Goal: Task Accomplishment & Management: Use online tool/utility

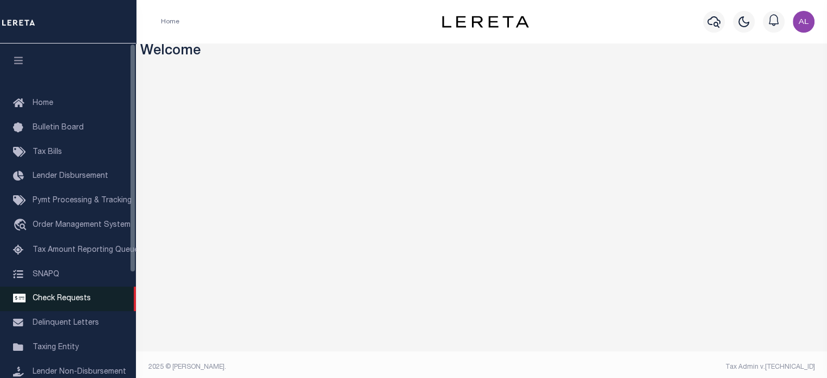
scroll to position [153, 0]
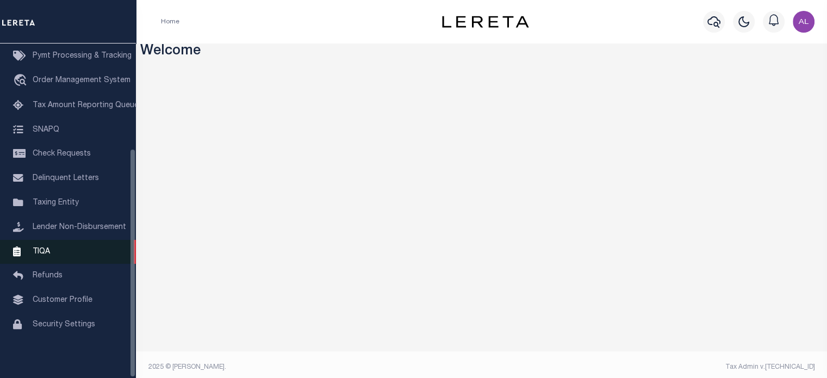
click at [73, 244] on link "TIQA" at bounding box center [68, 252] width 136 height 24
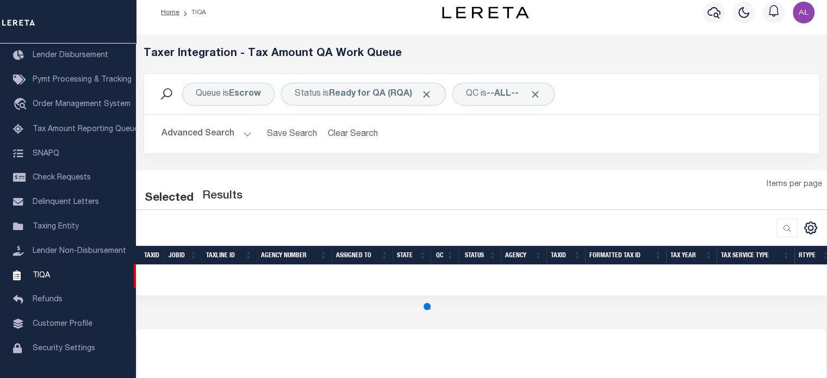
scroll to position [4, 0]
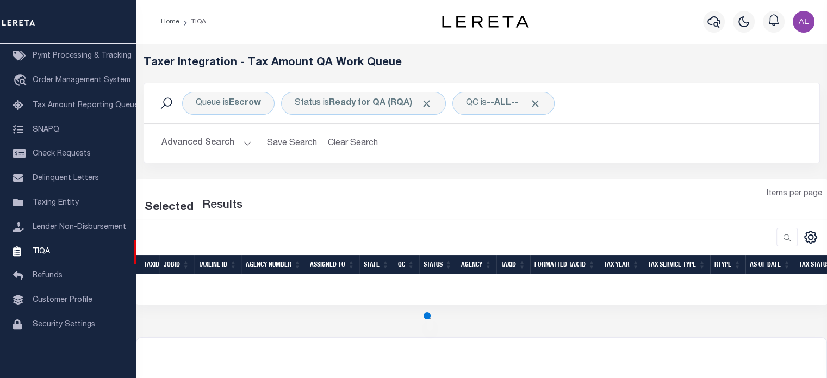
select select "200"
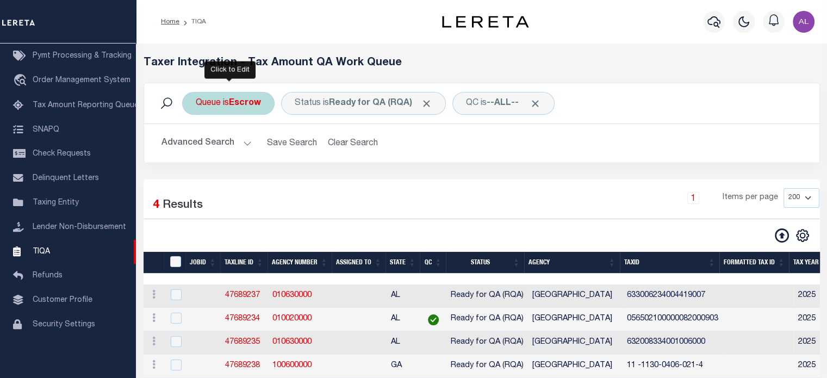
click at [240, 99] on b "Escrow" at bounding box center [245, 103] width 32 height 9
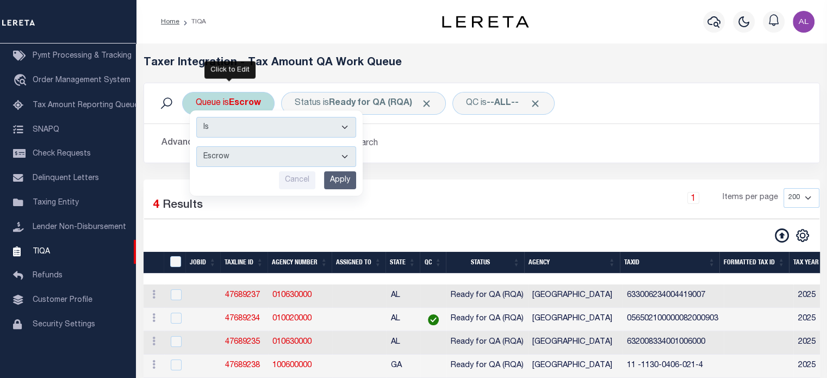
click at [270, 153] on select "--ALL-- Delinquent Escrow" at bounding box center [276, 156] width 160 height 21
select select "DEL"
click at [196, 146] on select "--ALL-- Delinquent Escrow" at bounding box center [276, 156] width 160 height 21
click at [348, 185] on input "Apply" at bounding box center [340, 180] width 32 height 18
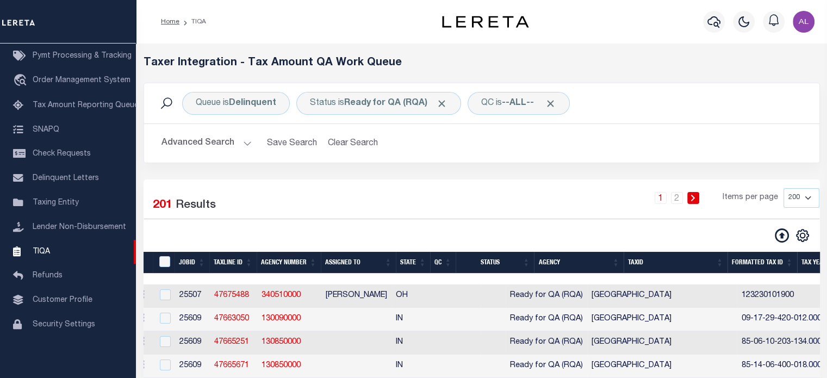
click at [237, 147] on button "Advanced Search" at bounding box center [207, 143] width 90 height 21
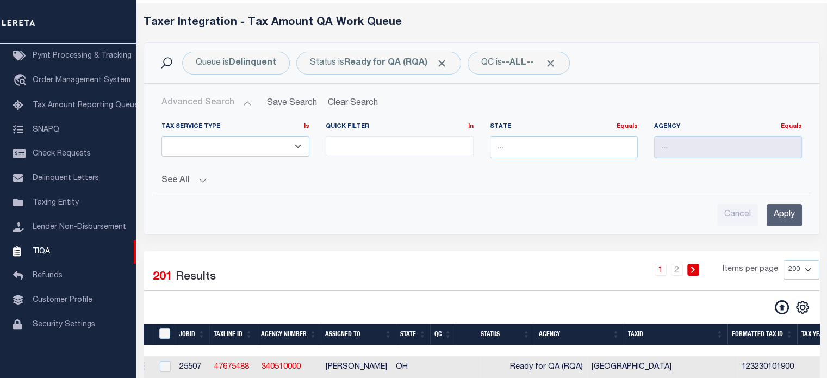
scroll to position [41, 0]
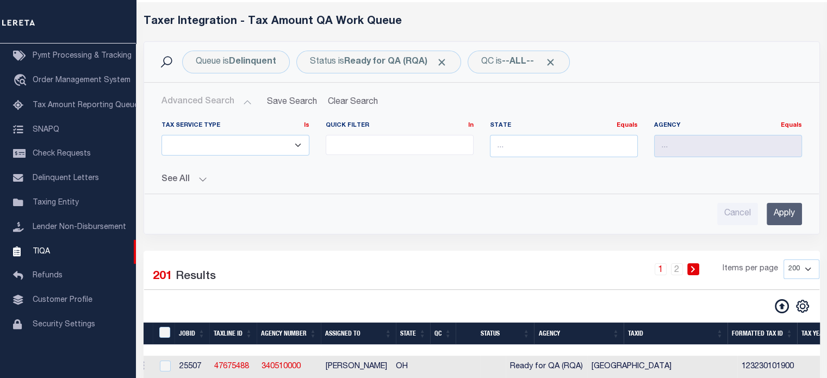
click at [779, 299] on button at bounding box center [782, 306] width 24 height 15
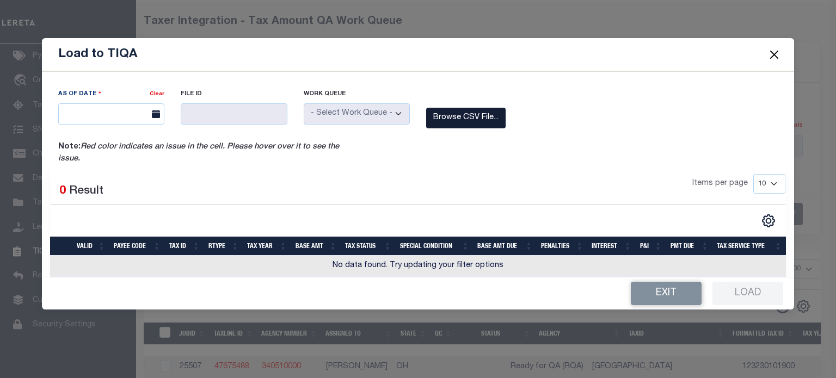
click at [460, 108] on label "Browse CSV File..." at bounding box center [465, 118] width 79 height 21
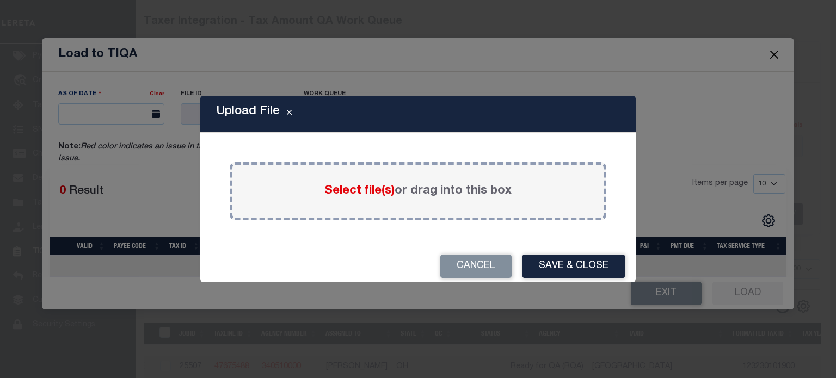
click at [351, 191] on span "Select file(s)" at bounding box center [359, 191] width 70 height 12
click at [0, 0] on input "Select file(s) or drag into this box" at bounding box center [0, 0] width 0 height 0
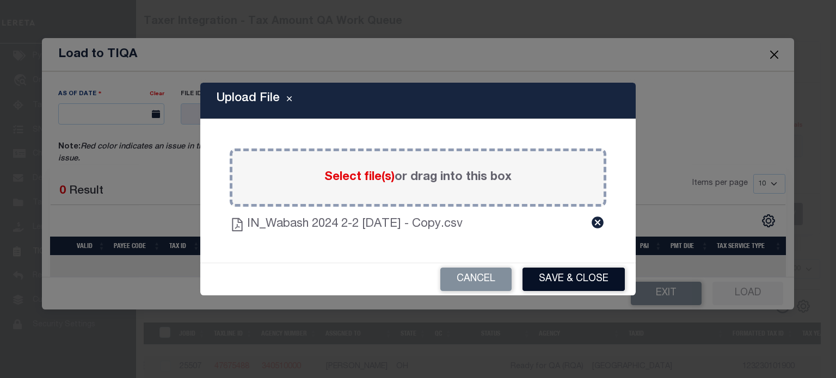
click at [607, 282] on button "Save & Close" at bounding box center [573, 279] width 102 height 23
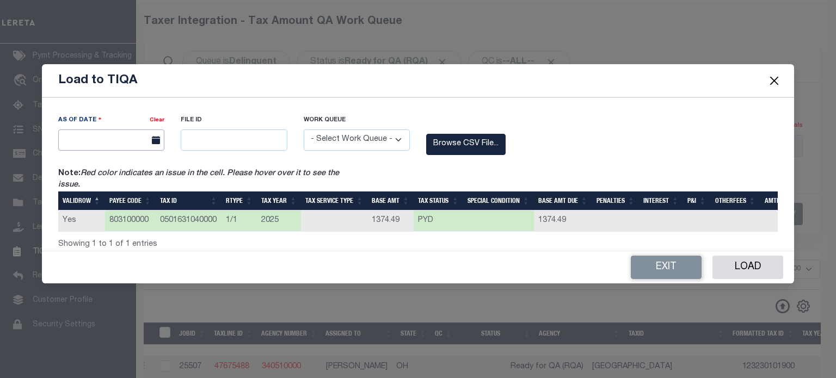
click at [97, 137] on input "text" at bounding box center [111, 139] width 106 height 21
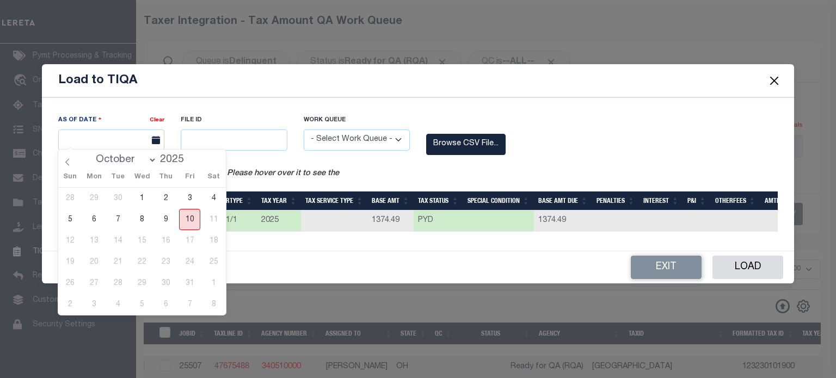
click at [190, 216] on span "10" at bounding box center [189, 219] width 21 height 21
type input "[DATE]"
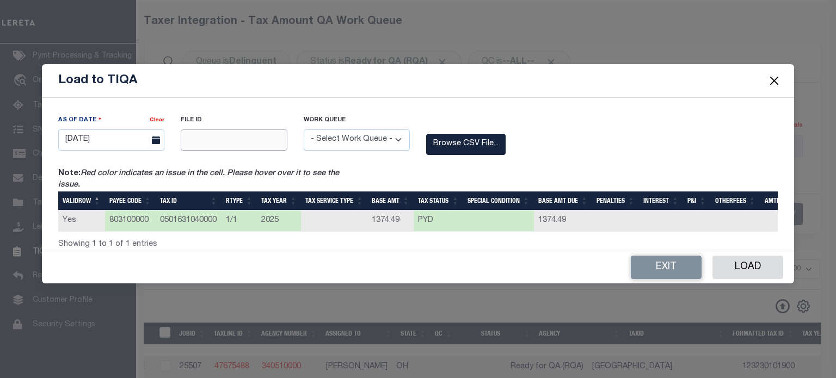
click at [222, 138] on input "text" at bounding box center [234, 139] width 106 height 21
type input "12345"
click at [380, 139] on select "- Select Work Queue - Delinquent Escrow" at bounding box center [357, 139] width 106 height 21
select select "DEL"
click at [304, 129] on select "- Select Work Queue - Delinquent Escrow" at bounding box center [357, 139] width 106 height 21
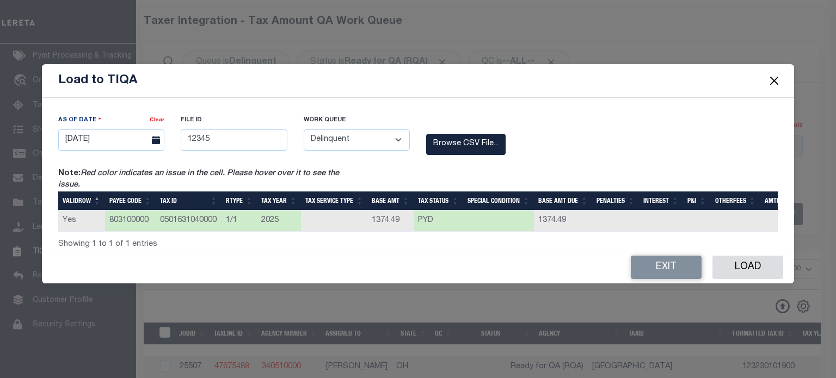
click at [659, 148] on div "As Of Date Clear 10/10/2025 File ID 12345 Work Queue - Select Work Queue -" at bounding box center [417, 140] width 735 height 53
click at [750, 271] on button "Load" at bounding box center [747, 267] width 71 height 23
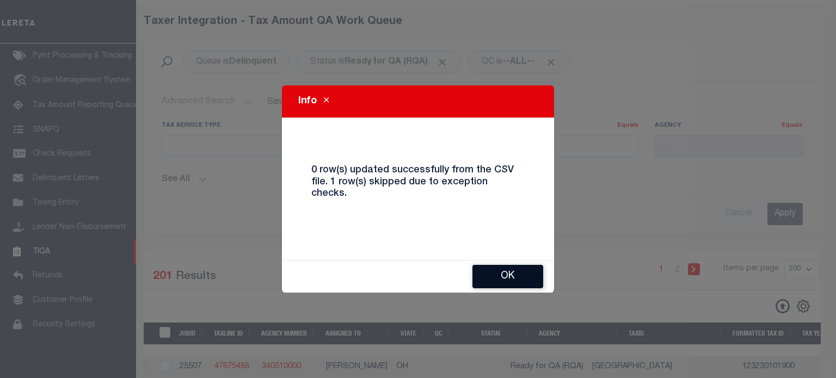
click at [519, 268] on button "Ok" at bounding box center [507, 276] width 71 height 23
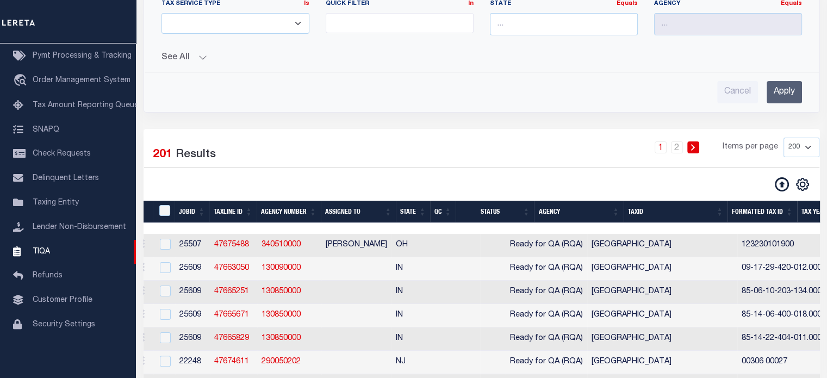
scroll to position [0, 0]
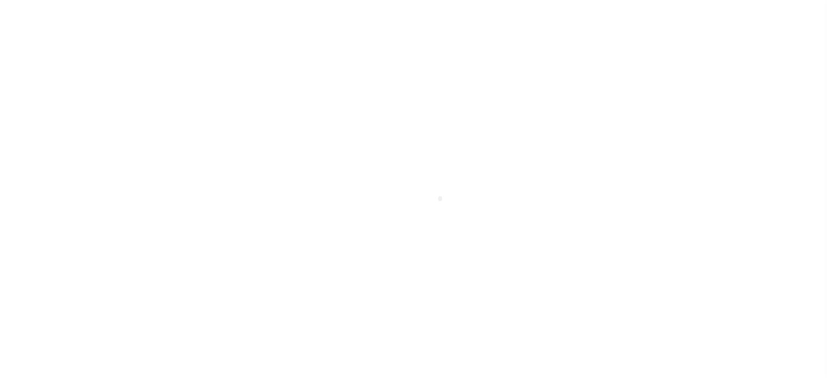
scroll to position [153, 0]
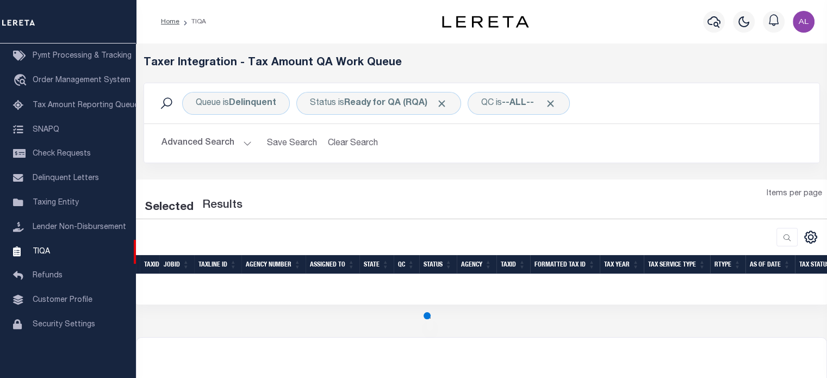
select select "200"
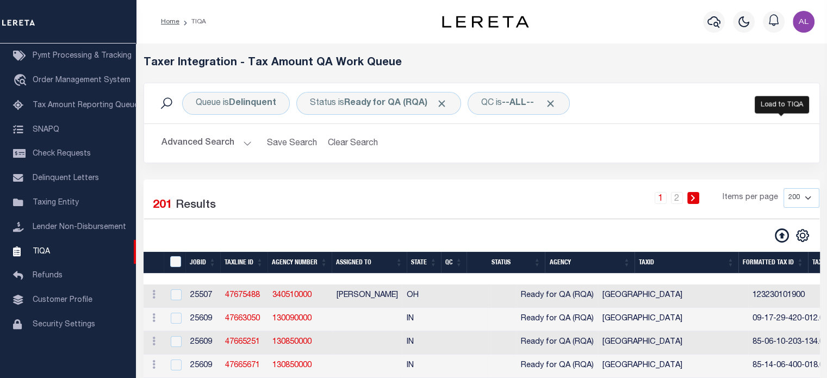
click at [784, 237] on icon at bounding box center [782, 235] width 14 height 14
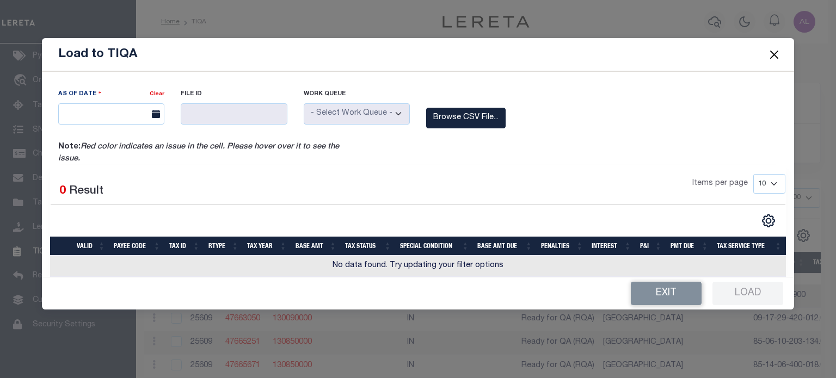
click at [503, 129] on div "As Of Date Clear File ID Work Queue" at bounding box center [417, 114] width 735 height 53
click at [474, 123] on label "Browse CSV File..." at bounding box center [465, 118] width 79 height 21
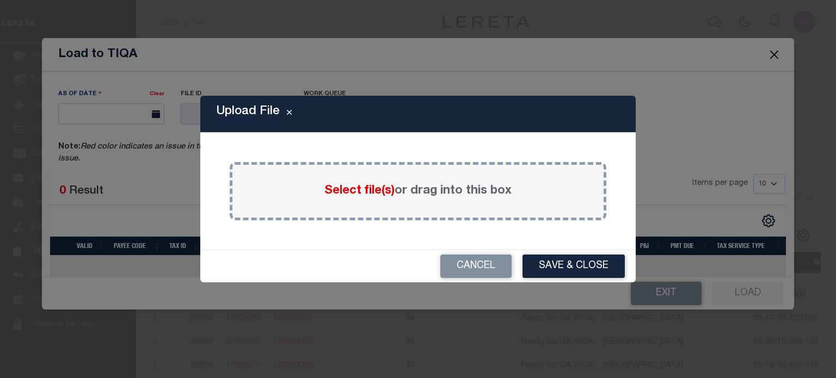
click at [346, 195] on span "Select file(s)" at bounding box center [359, 191] width 70 height 12
click at [0, 0] on input "Select file(s) or drag into this box" at bounding box center [0, 0] width 0 height 0
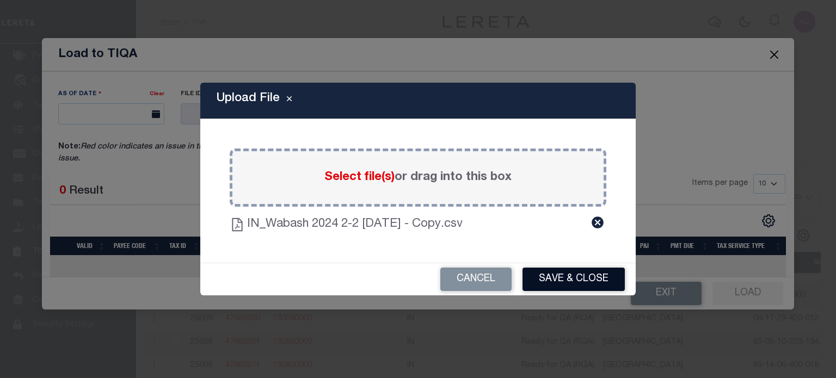
click at [550, 276] on button "Save & Close" at bounding box center [573, 279] width 102 height 23
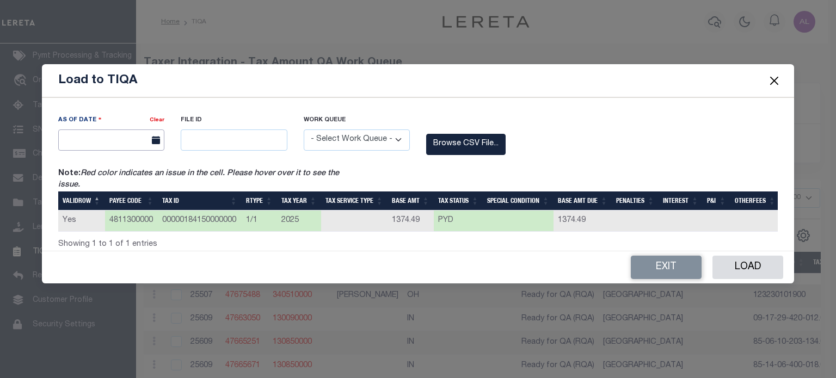
click at [106, 132] on input "text" at bounding box center [111, 139] width 106 height 21
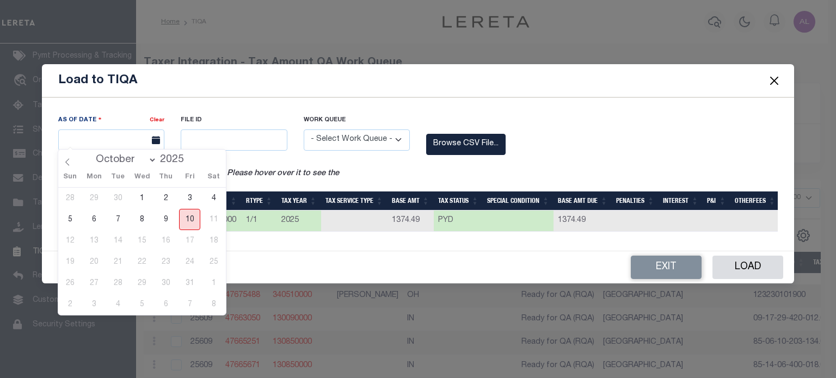
click at [185, 211] on span "10" at bounding box center [189, 219] width 21 height 21
type input "[DATE]"
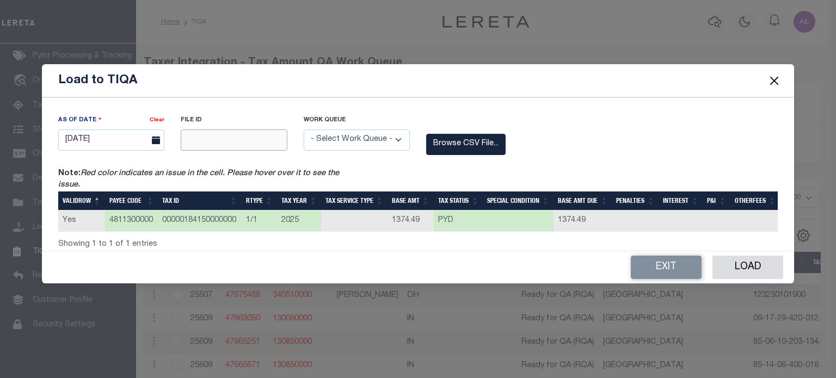
click at [240, 135] on input "text" at bounding box center [234, 139] width 106 height 21
type input "12345"
click at [354, 132] on select "- Select Work Queue - Delinquent Escrow" at bounding box center [357, 139] width 106 height 21
select select "DEL"
click at [304, 129] on select "- Select Work Queue - Delinquent Escrow" at bounding box center [357, 139] width 106 height 21
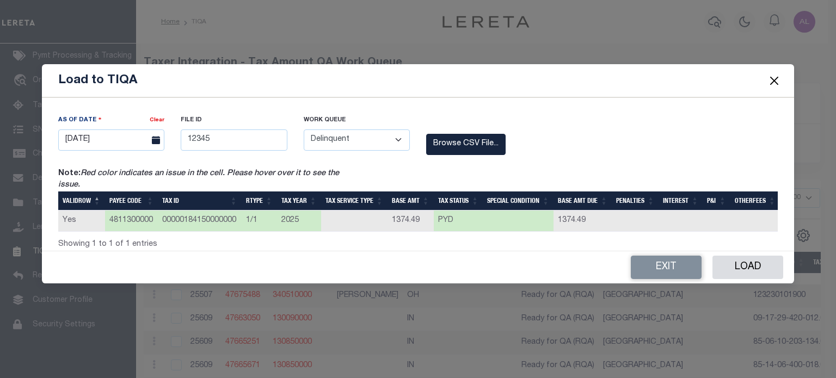
click at [570, 162] on div "As Of Date Clear 10/10/2025 File ID 12345 Work Queue - Select Work Queue -" at bounding box center [417, 140] width 735 height 53
click at [738, 261] on button "Load" at bounding box center [747, 267] width 71 height 23
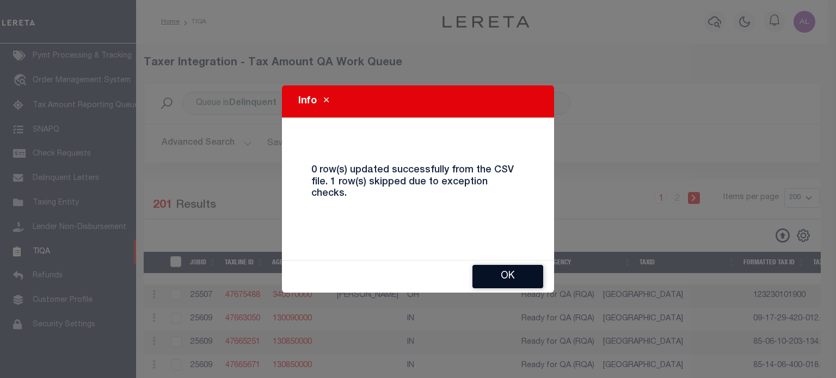
click at [518, 272] on button "Ok" at bounding box center [507, 276] width 71 height 23
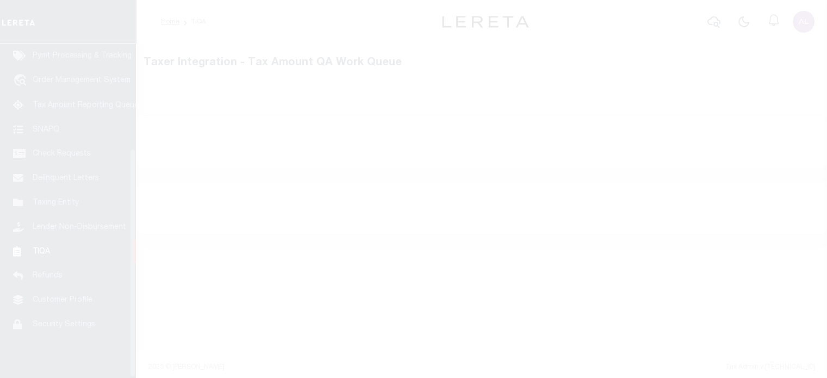
scroll to position [153, 0]
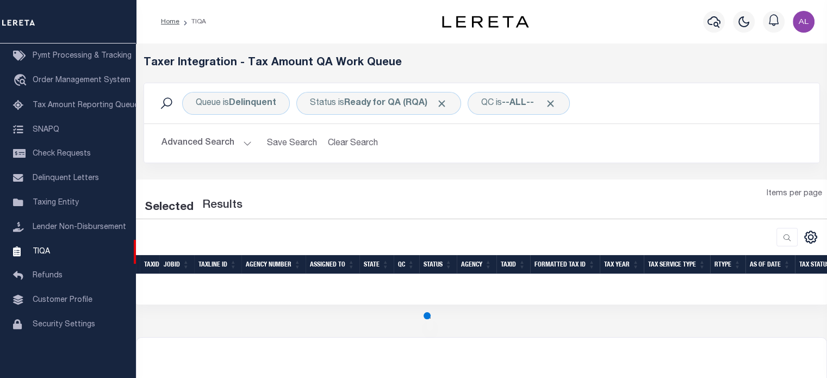
select select "200"
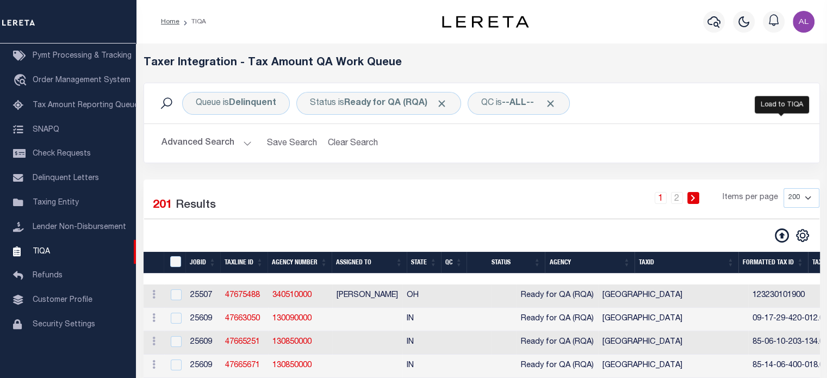
click at [778, 230] on icon at bounding box center [782, 235] width 14 height 14
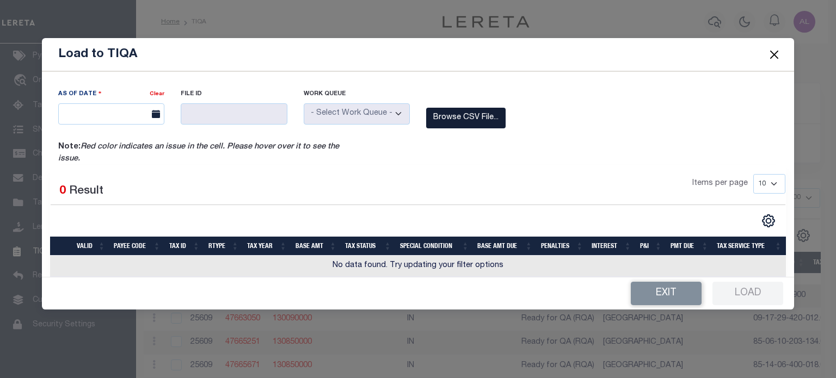
click at [460, 110] on label "Browse CSV File..." at bounding box center [465, 118] width 79 height 21
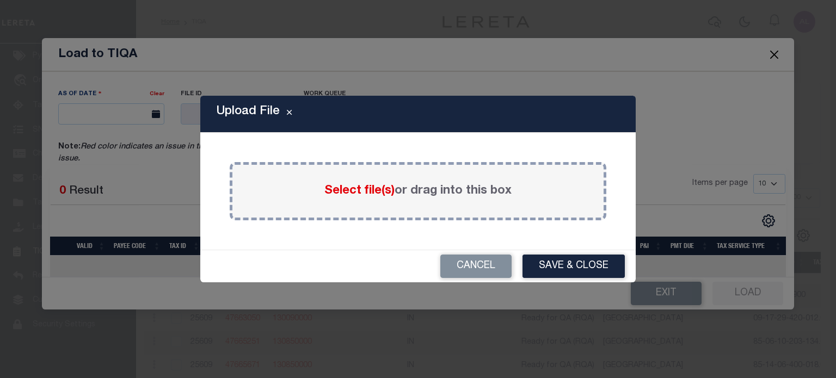
click at [339, 193] on span "Select file(s)" at bounding box center [359, 191] width 70 height 12
click at [0, 0] on input "Select file(s) or drag into this box" at bounding box center [0, 0] width 0 height 0
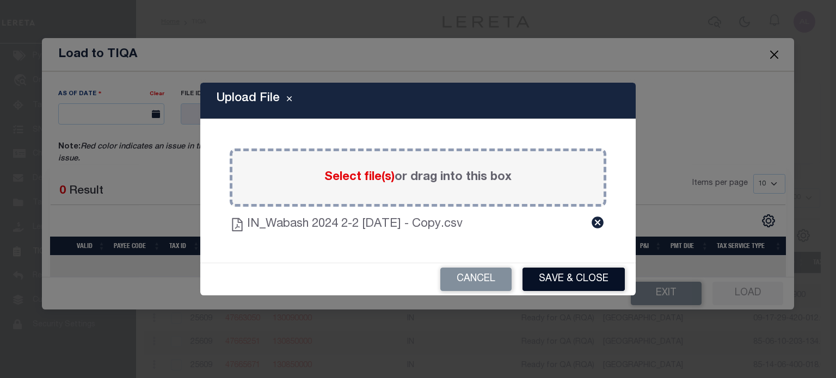
click at [548, 280] on button "Save & Close" at bounding box center [573, 279] width 102 height 23
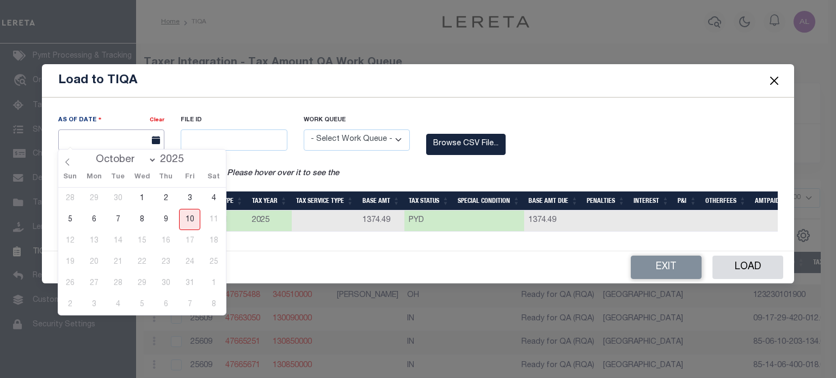
click at [130, 139] on input "text" at bounding box center [111, 139] width 106 height 21
click at [176, 219] on div "28 29 30 1 2 3 4 5 6 7 8 9 10 11 12 13 14 15 16 17 18 19 20 21 22 23 24 25 26 2…" at bounding box center [142, 251] width 168 height 127
click at [194, 215] on span "10" at bounding box center [189, 219] width 21 height 21
type input "[DATE]"
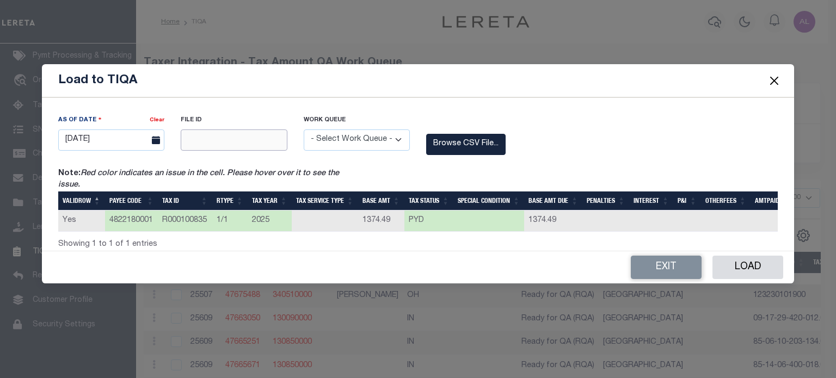
click at [262, 129] on input "text" at bounding box center [234, 139] width 106 height 21
type input "12345"
click at [325, 140] on select "- Select Work Queue - Delinquent Escrow" at bounding box center [357, 139] width 106 height 21
select select "DEL"
click at [304, 129] on select "- Select Work Queue - Delinquent Escrow" at bounding box center [357, 139] width 106 height 21
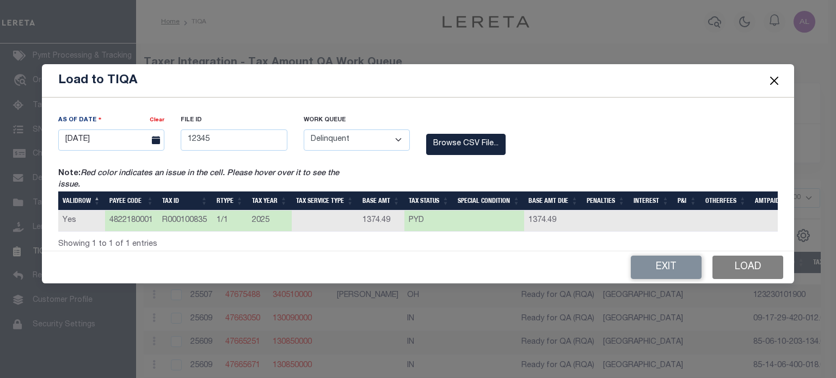
click at [742, 266] on button "Load" at bounding box center [747, 267] width 71 height 23
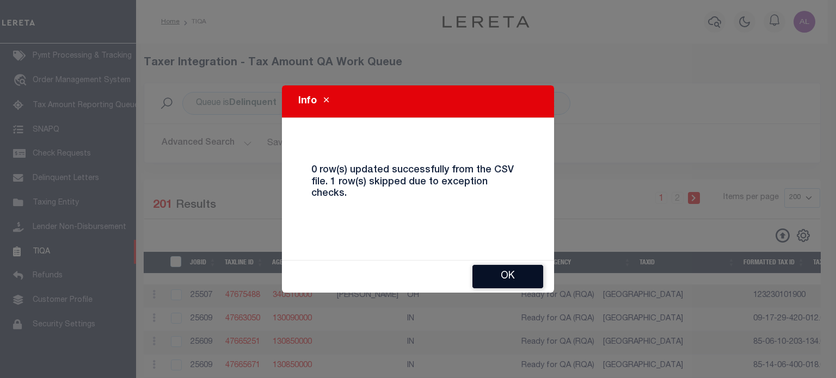
click at [520, 268] on button "Ok" at bounding box center [507, 276] width 71 height 23
